Goal: Transaction & Acquisition: Purchase product/service

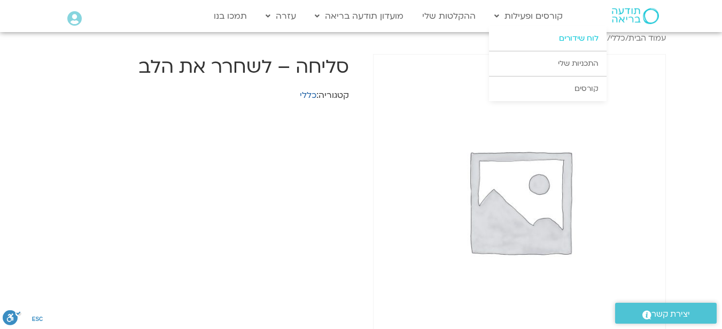
click at [553, 38] on link "לוח שידורים" at bounding box center [548, 38] width 118 height 25
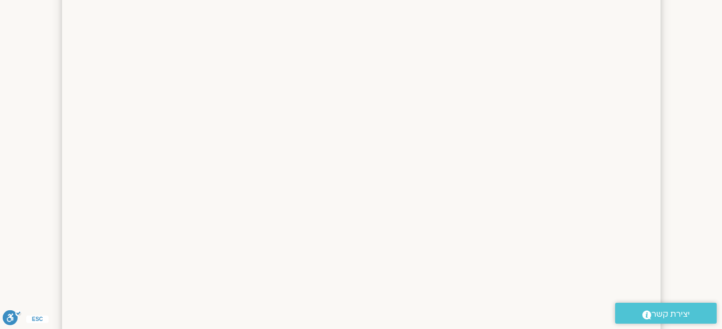
scroll to position [246, 0]
drag, startPoint x: 726, startPoint y: 44, endPoint x: 703, endPoint y: 98, distance: 59.4
